Goal: Find specific page/section: Find specific page/section

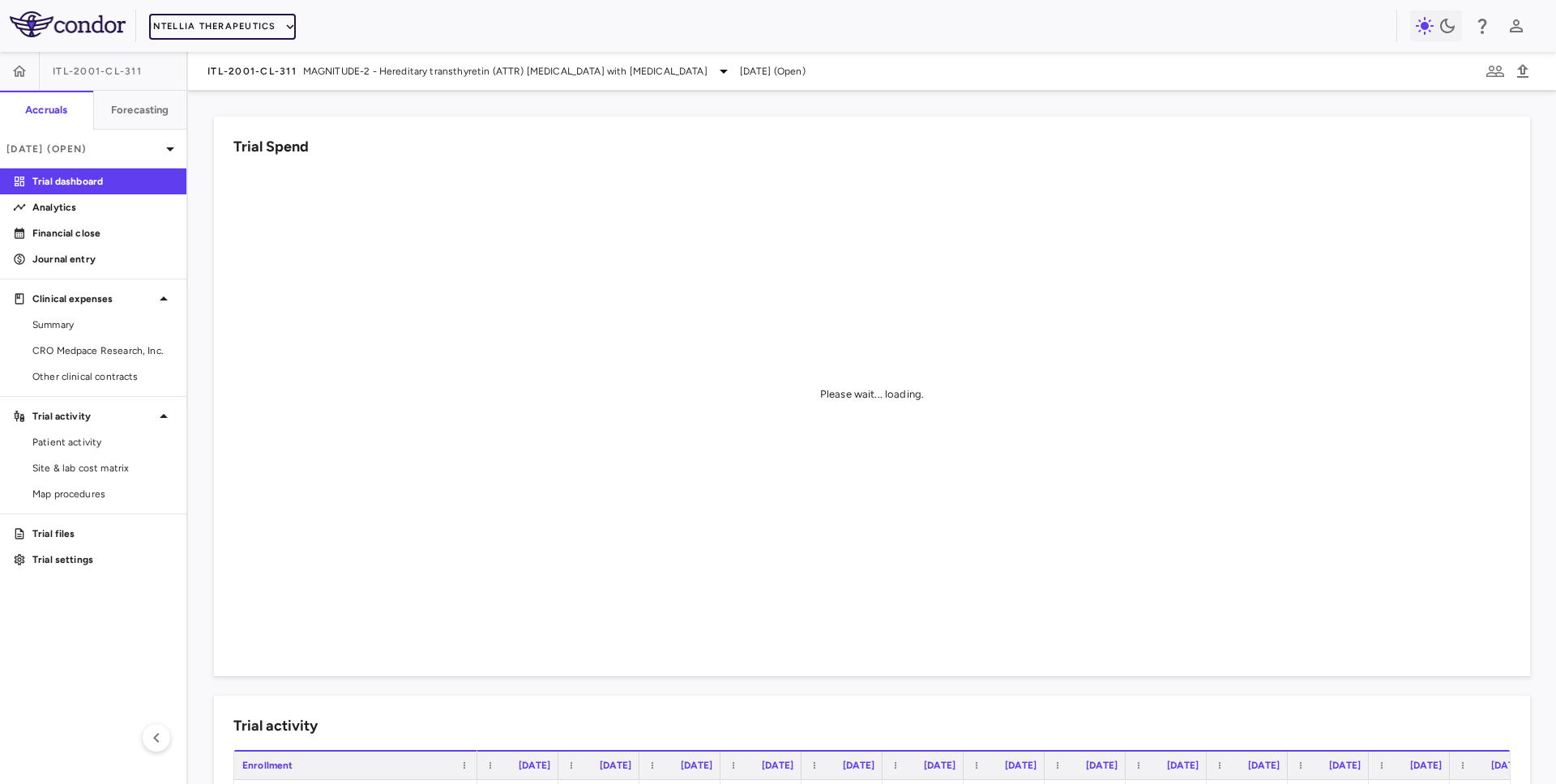
click at [196, 23] on button "Intellia Therapeutics" at bounding box center [222, 26] width 146 height 26
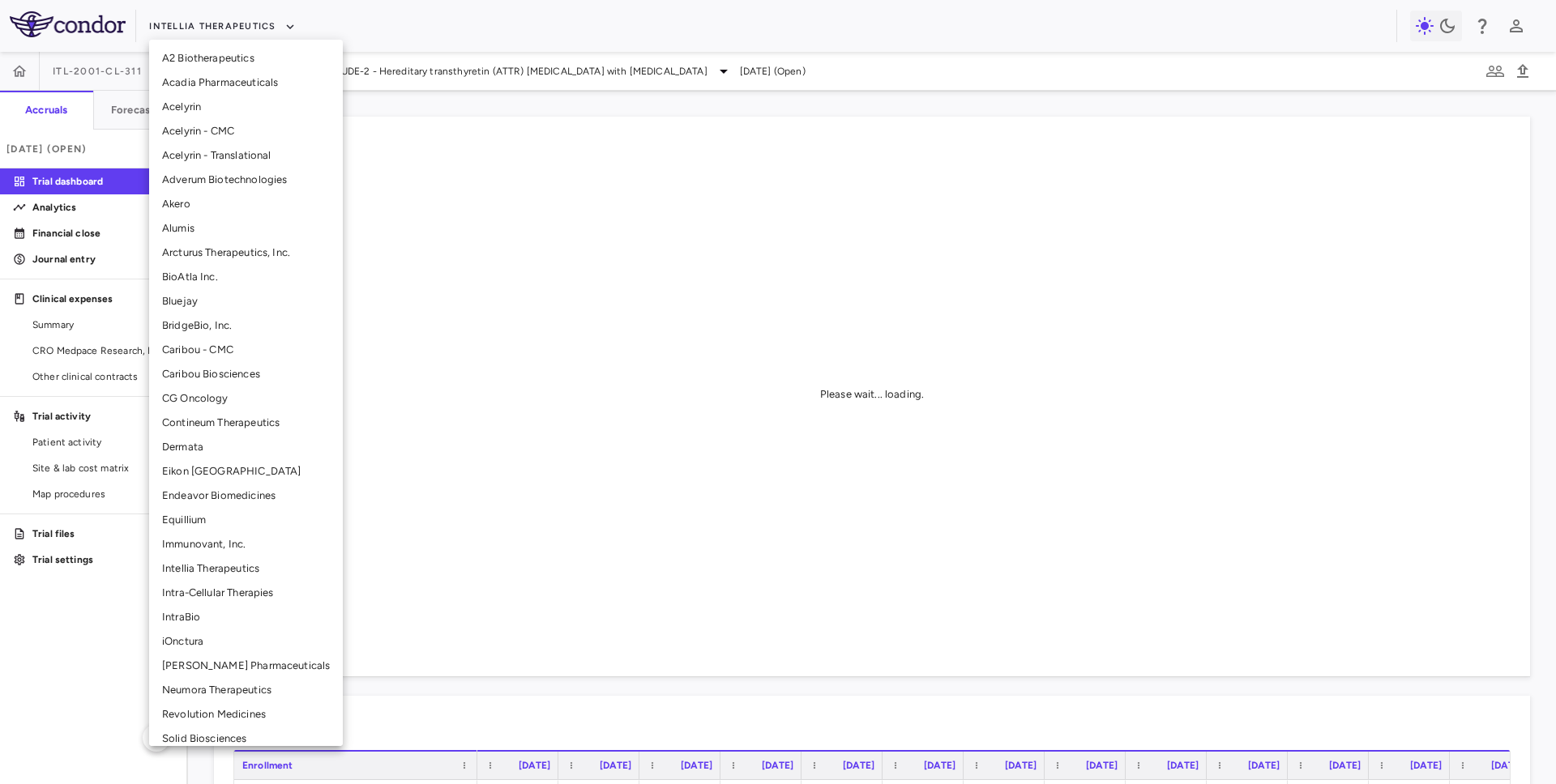
click at [205, 397] on li "CG Oncology" at bounding box center [245, 398] width 194 height 25
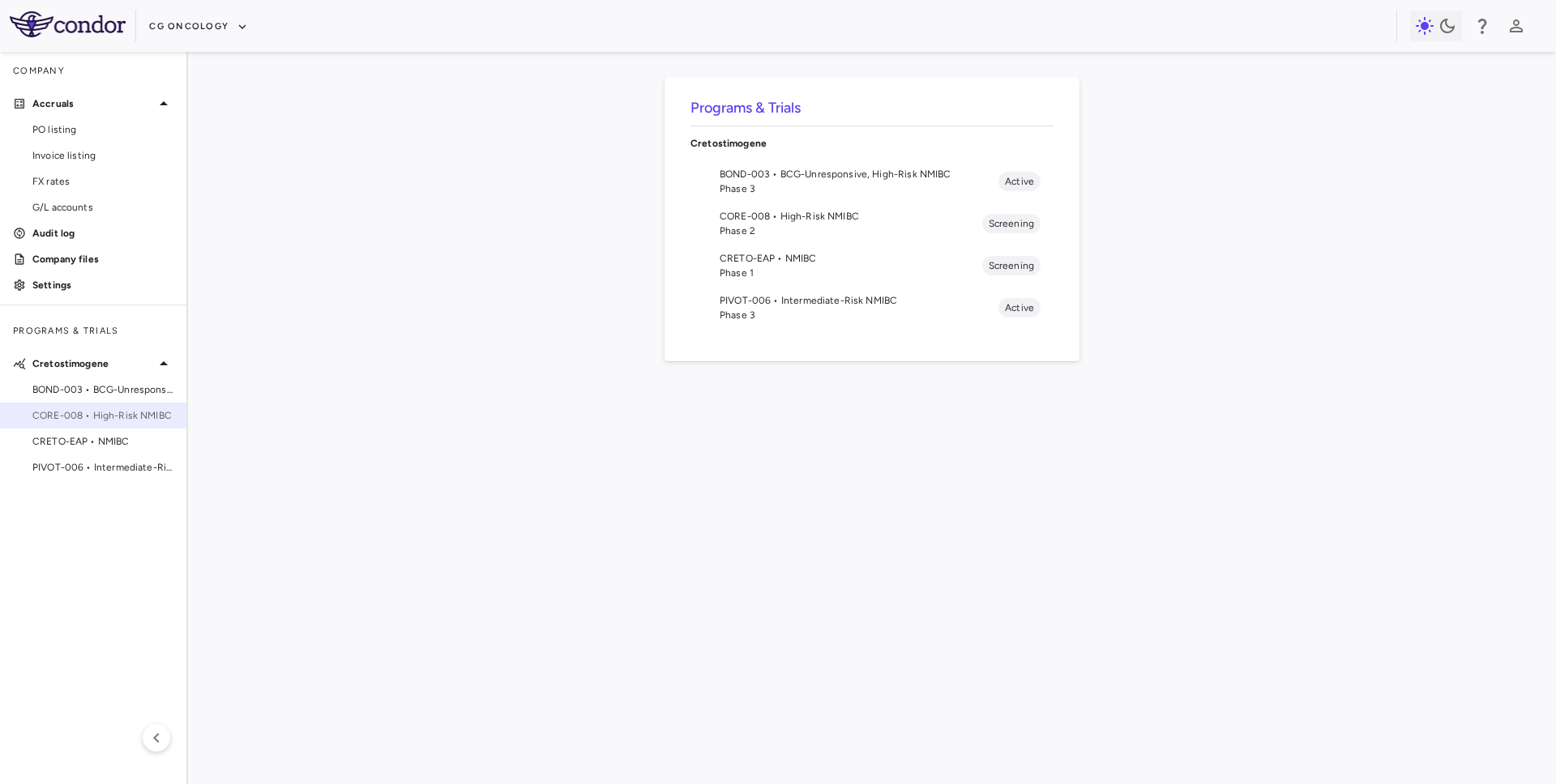
click at [113, 407] on div "CORE-008 • High-Risk NMIBC" at bounding box center [93, 415] width 186 height 25
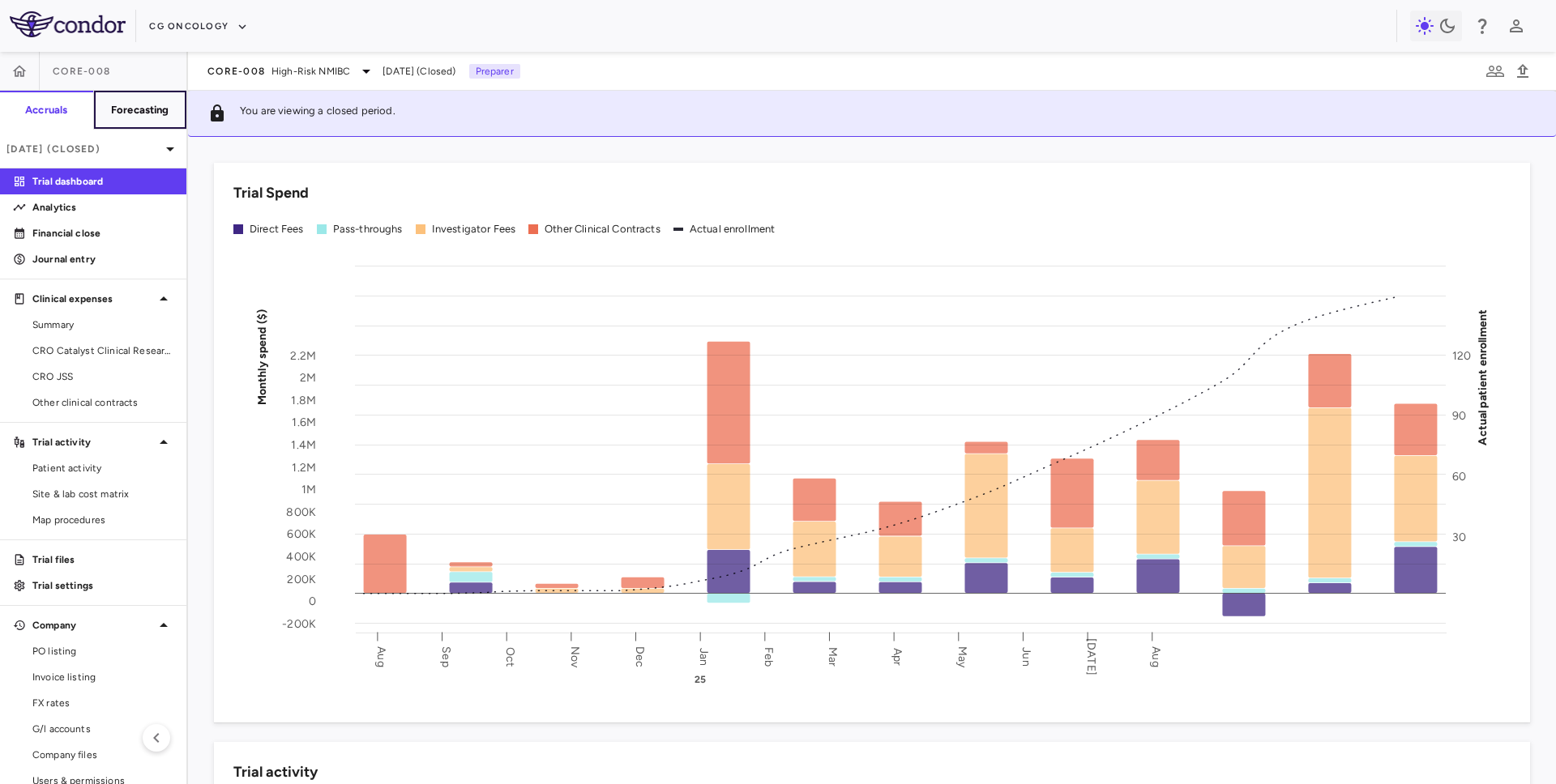
click at [145, 119] on button "Forecasting" at bounding box center [140, 110] width 94 height 39
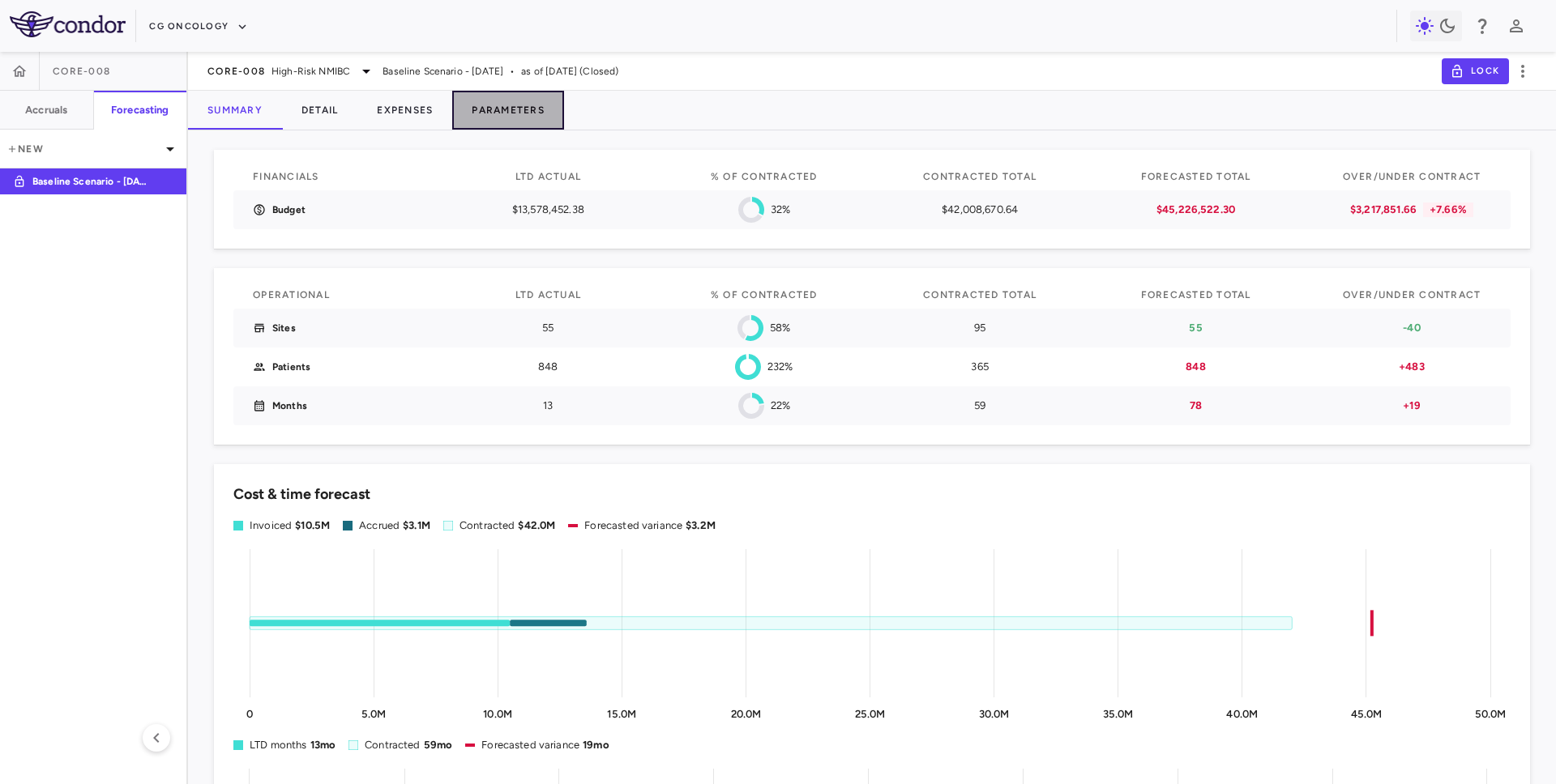
click at [509, 112] on button "Parameters" at bounding box center [508, 110] width 112 height 39
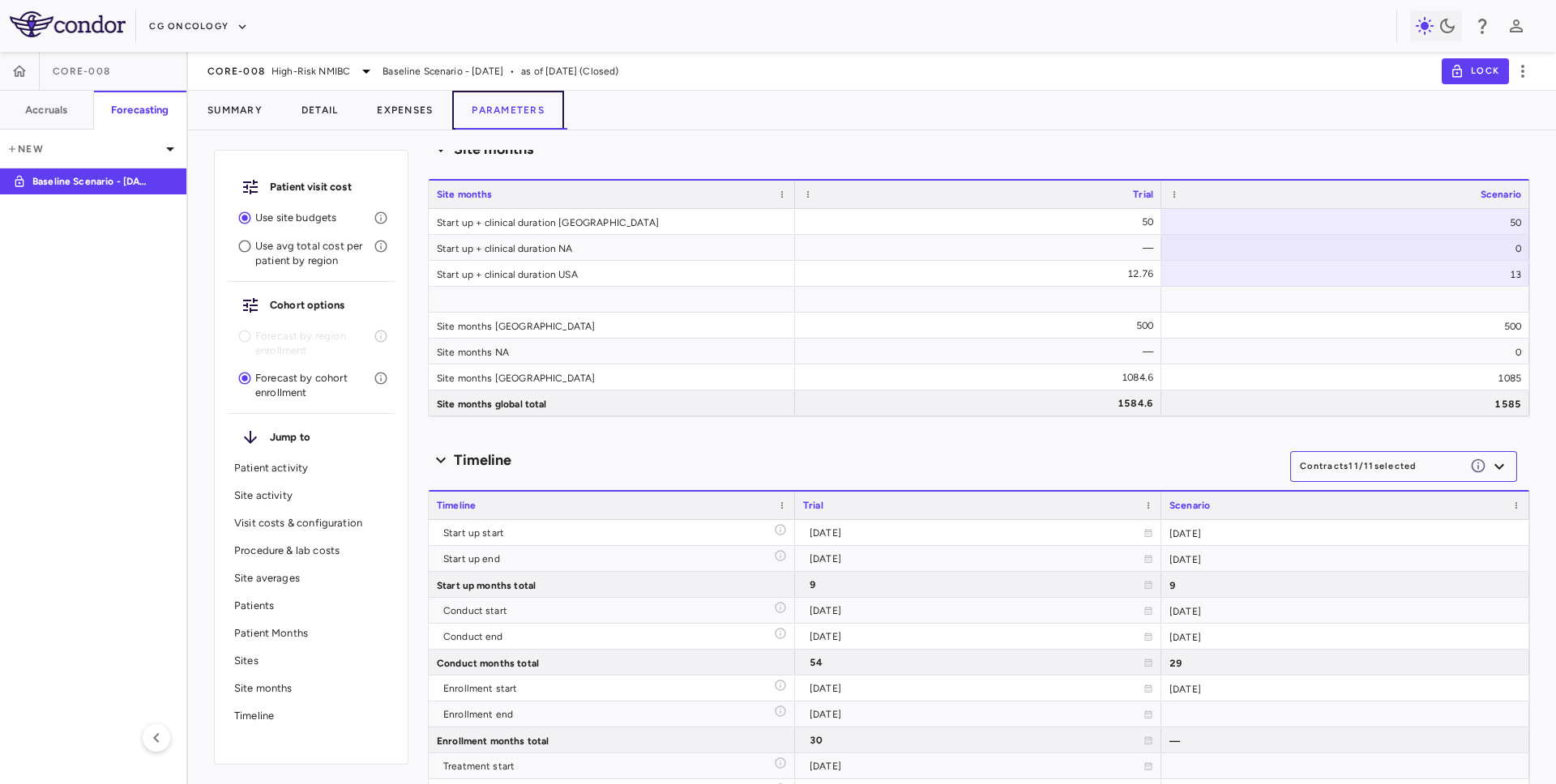
scroll to position [10096, 0]
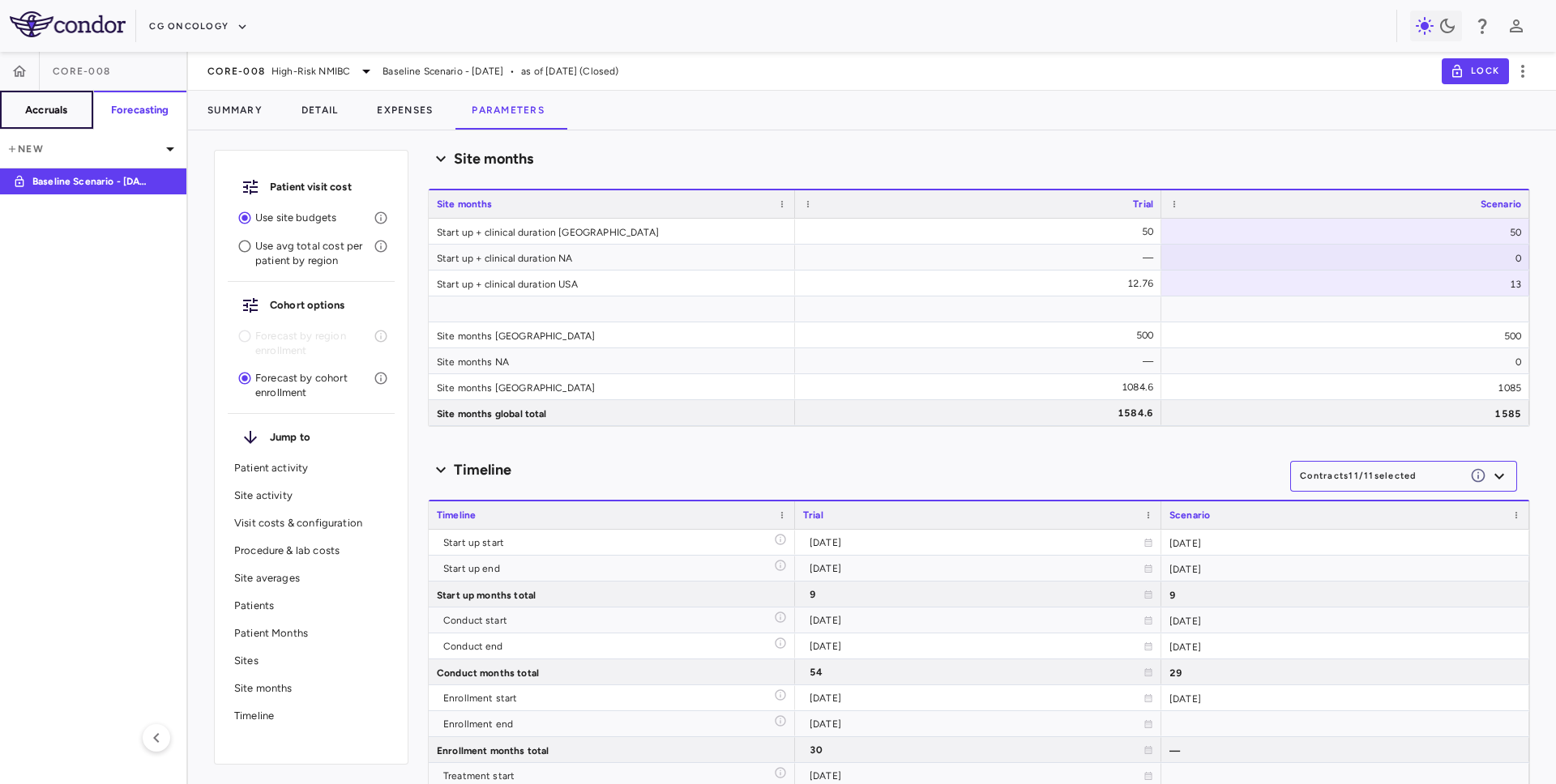
click at [25, 107] on h6 "Accruals" at bounding box center [47, 110] width 42 height 14
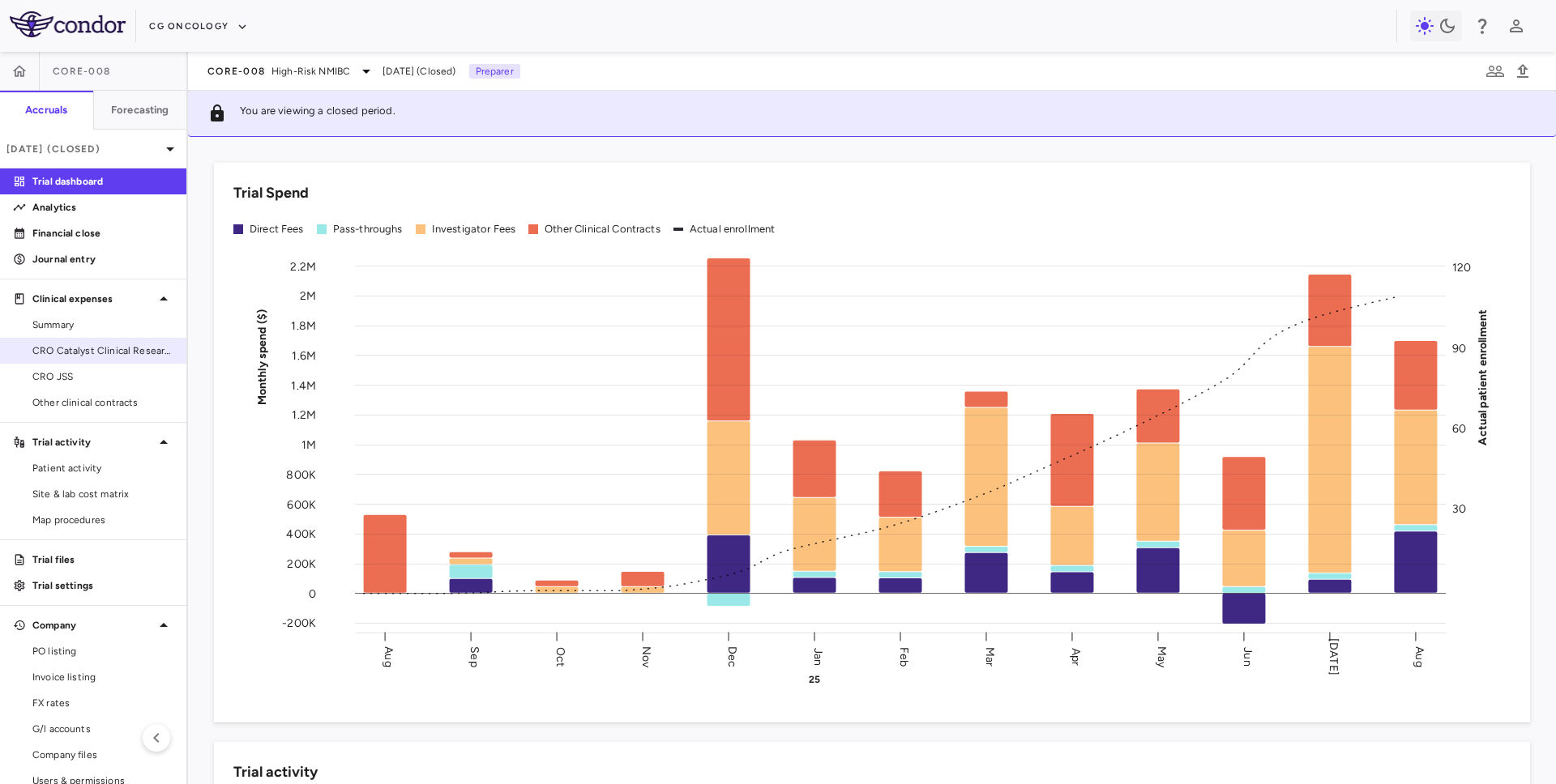
click at [81, 354] on span "CRO Catalyst Clinical Research" at bounding box center [102, 350] width 141 height 14
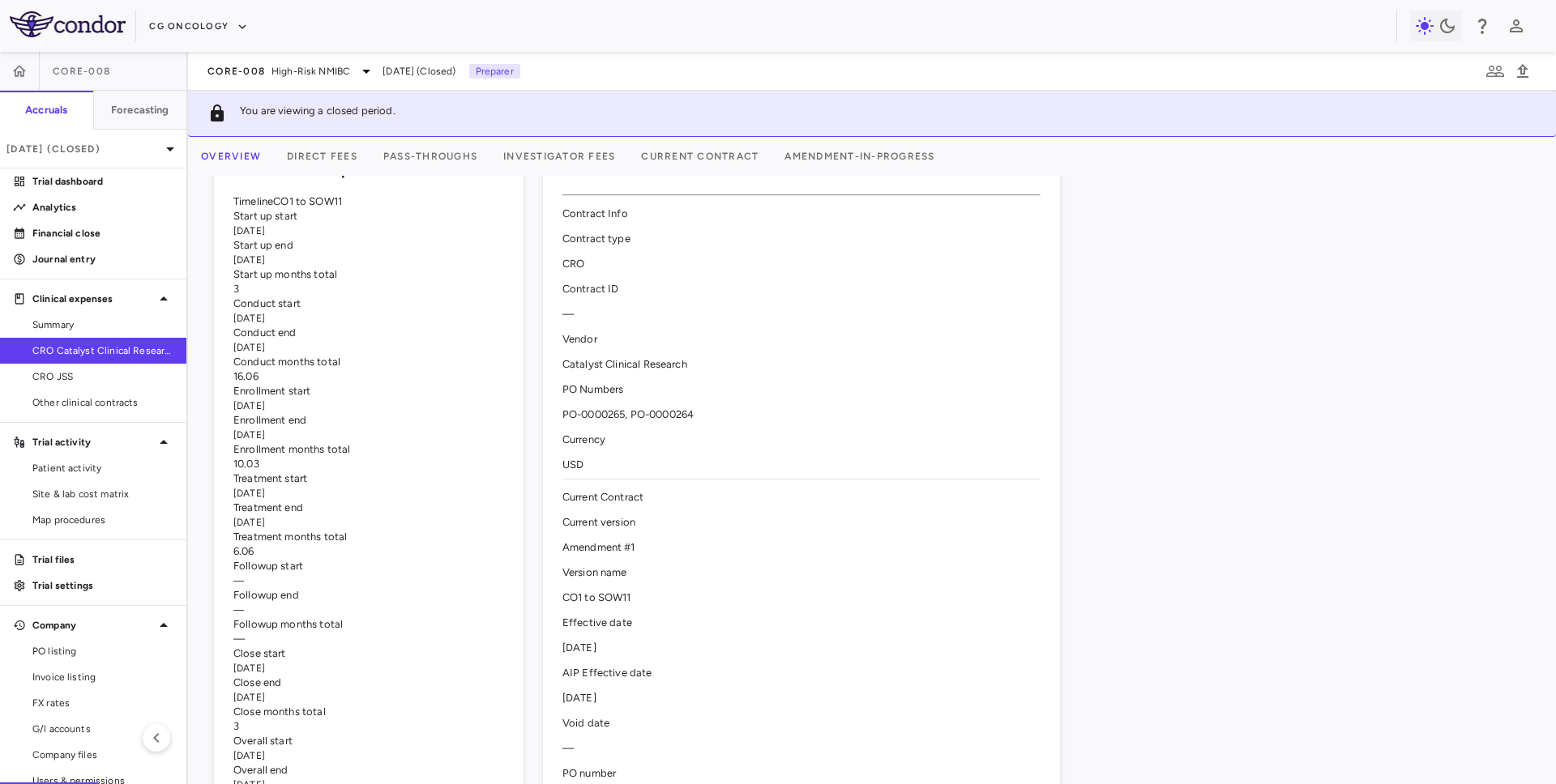
scroll to position [170, 0]
